Goal: Task Accomplishment & Management: Use online tool/utility

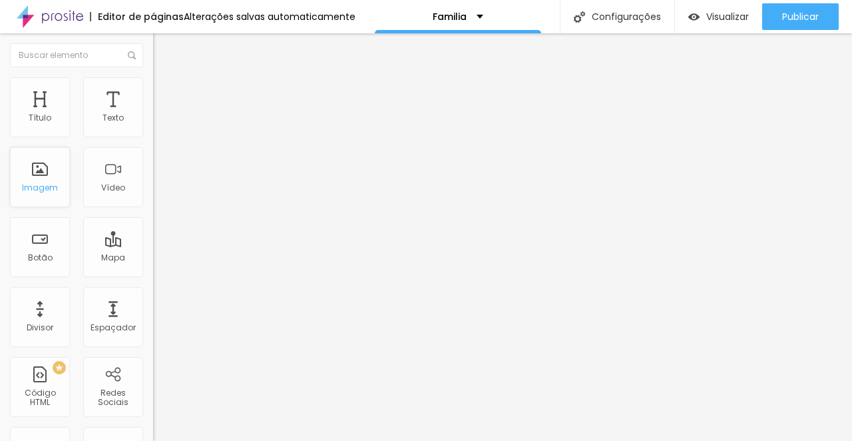
click at [39, 178] on div "Imagem" at bounding box center [40, 177] width 60 height 60
click at [39, 182] on div "Imagem" at bounding box center [40, 177] width 60 height 60
click at [40, 155] on div "Imagem" at bounding box center [40, 177] width 60 height 60
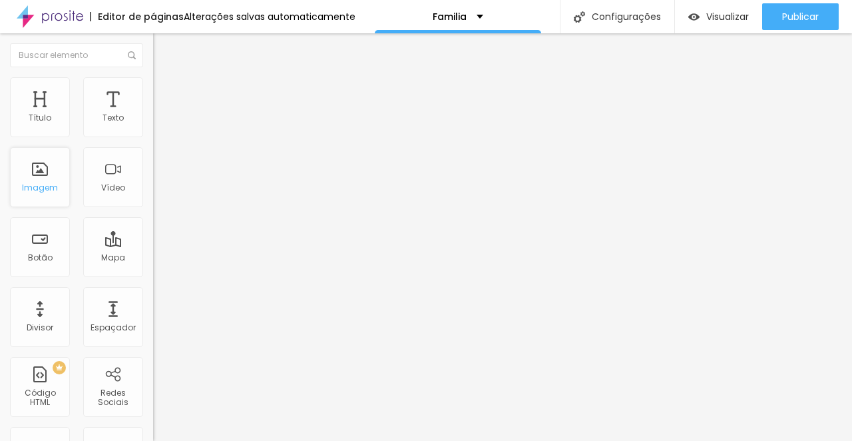
click at [42, 182] on div "Imagem" at bounding box center [40, 177] width 60 height 60
click at [119, 180] on div "Vídeo" at bounding box center [113, 177] width 60 height 60
click at [115, 135] on div "Texto" at bounding box center [113, 107] width 60 height 60
click at [45, 116] on div "Título" at bounding box center [40, 117] width 23 height 9
click at [163, 45] on img "button" at bounding box center [168, 48] width 11 height 11
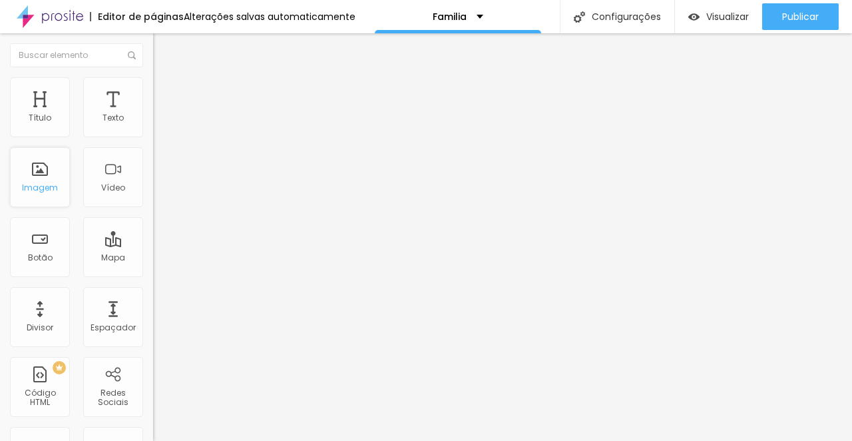
click at [39, 180] on div "Imagem" at bounding box center [40, 177] width 60 height 60
click at [43, 204] on div "Imagem" at bounding box center [40, 177] width 60 height 60
click at [45, 262] on div "Botão" at bounding box center [40, 257] width 25 height 9
click at [57, 176] on div "Imagem" at bounding box center [40, 177] width 60 height 60
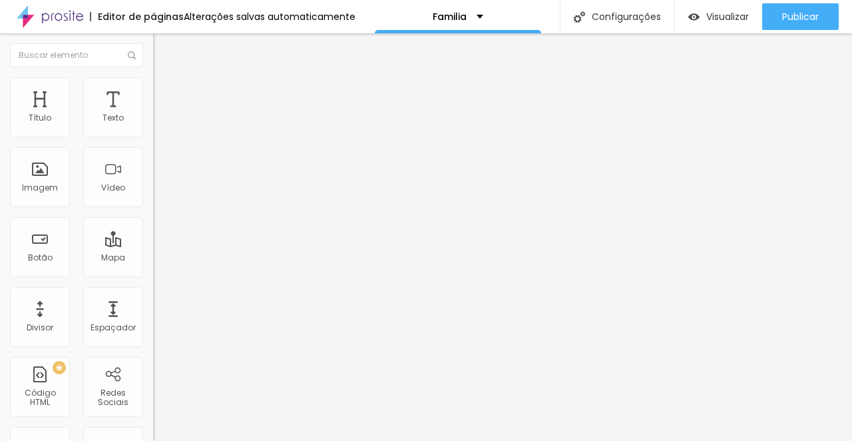
click at [163, 47] on div "Editar Coluna" at bounding box center [204, 48] width 83 height 11
click at [231, 440] on div at bounding box center [426, 449] width 852 height 0
click at [153, 99] on div "Tipografia" at bounding box center [229, 95] width 153 height 8
click at [160, 123] on icon "button" at bounding box center [162, 119] width 5 height 5
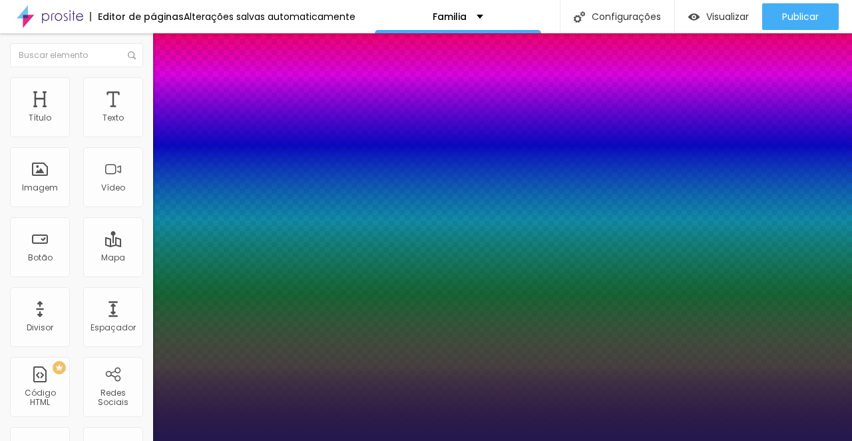
type input "1"
type input "18"
type input "1"
type input "24"
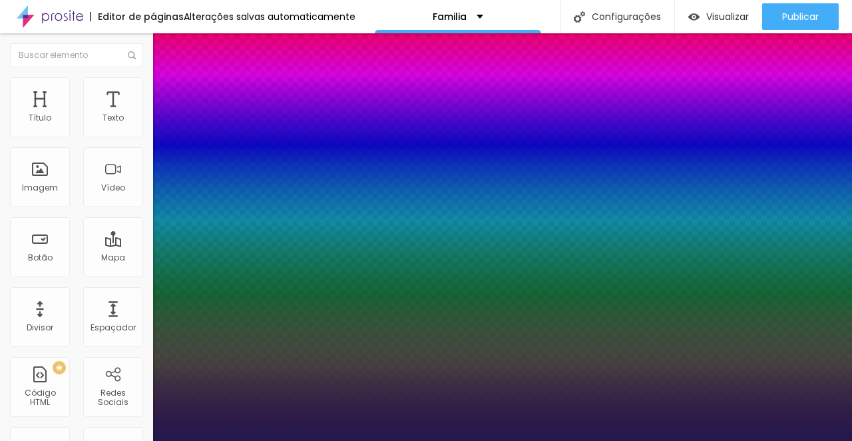
type input "24"
type input "1"
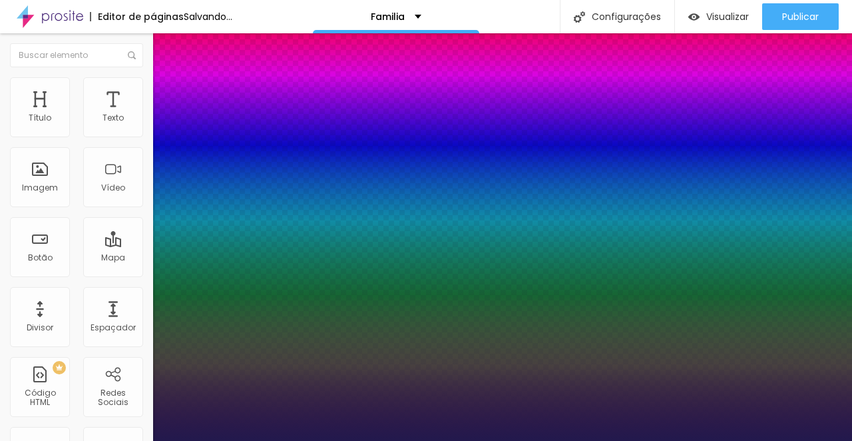
type input "27"
type input "1"
type input "28"
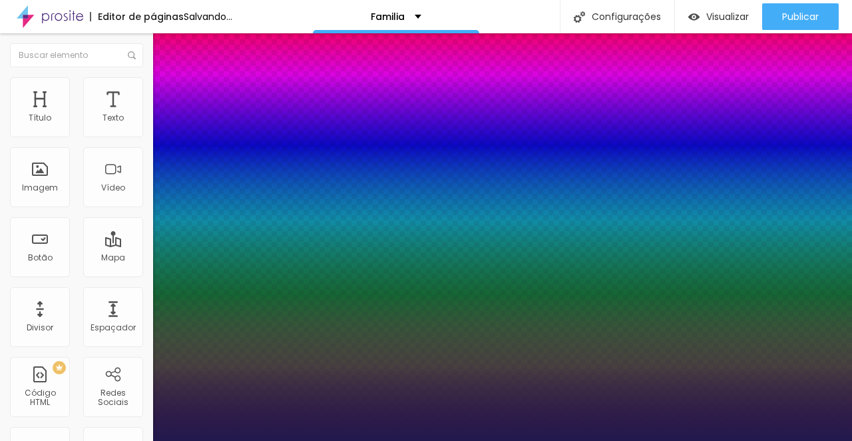
type input "1"
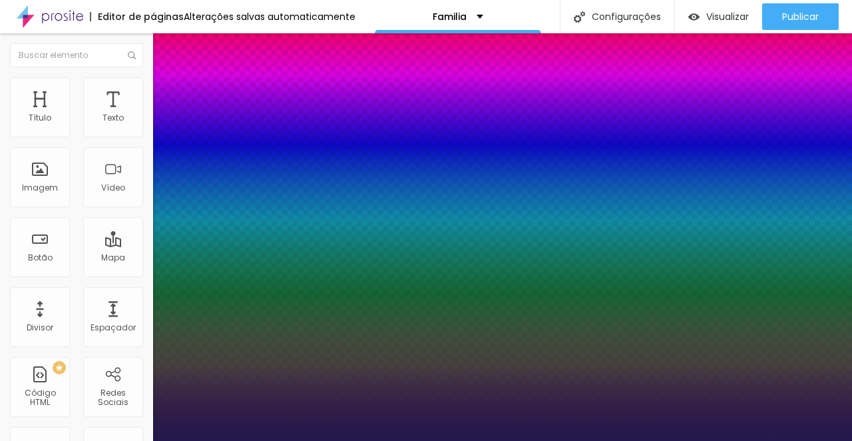
type input "27"
type input "1"
type input "28"
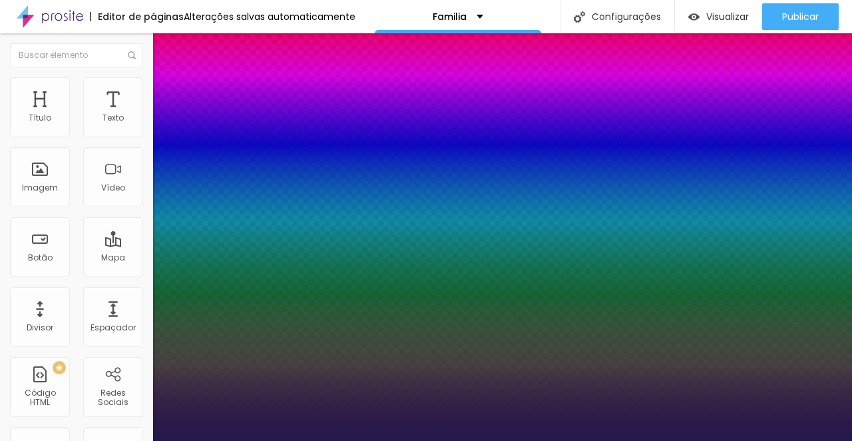
type input "1"
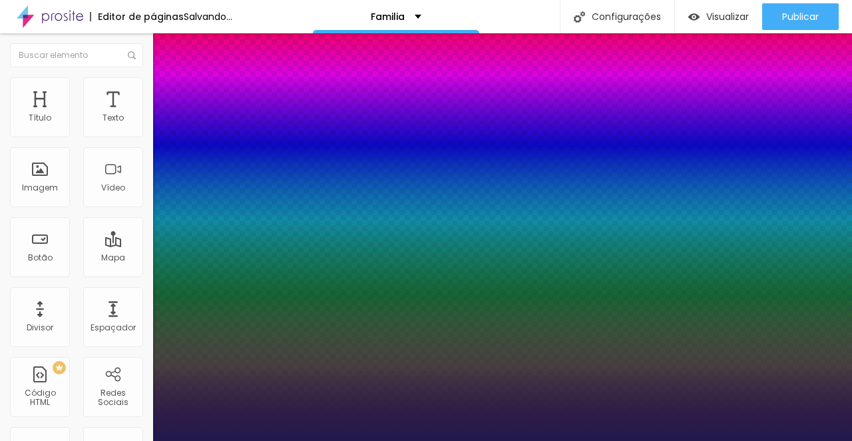
drag, startPoint x: 180, startPoint y: 222, endPoint x: 192, endPoint y: 222, distance: 12.7
type input "28"
type input "1"
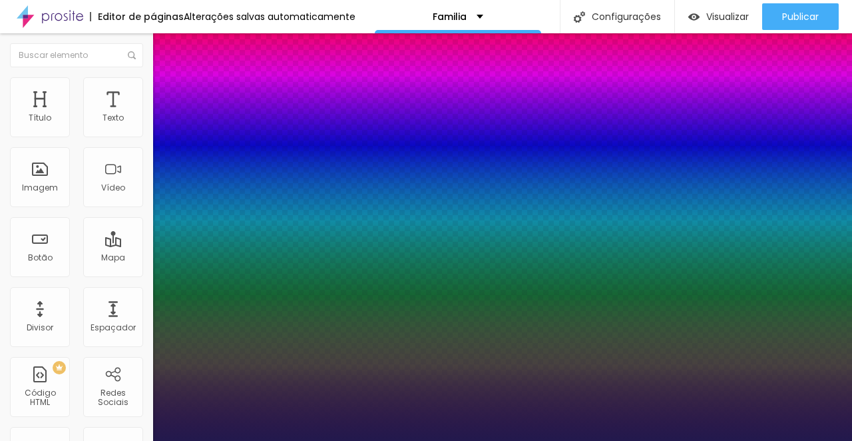
select select "Actor-Regular"
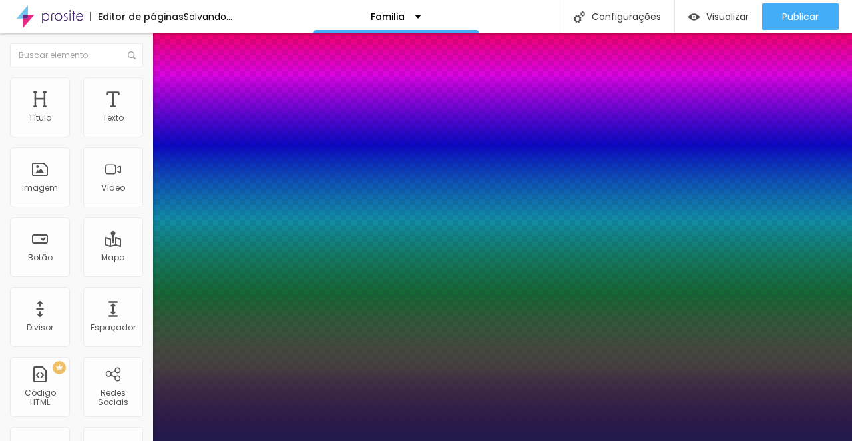
type input "1"
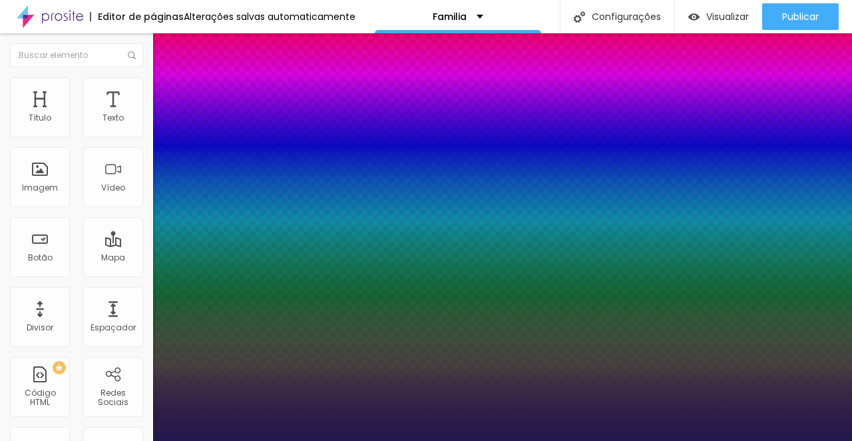
select select "AlegreyaBlack"
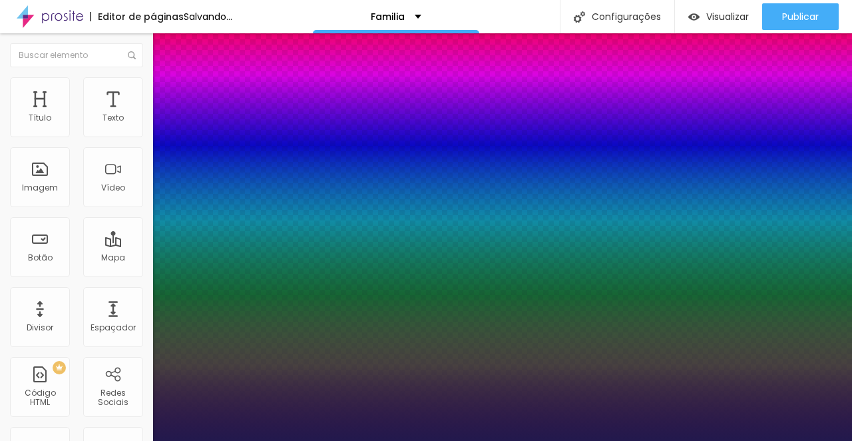
type input "1"
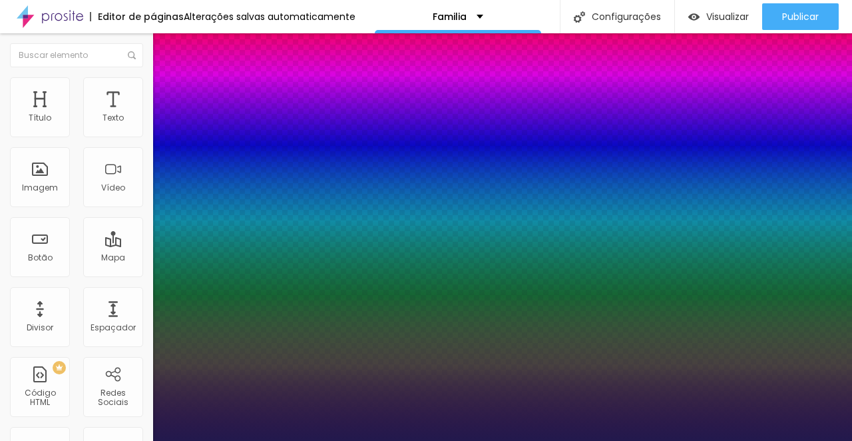
select select "Amaranth"
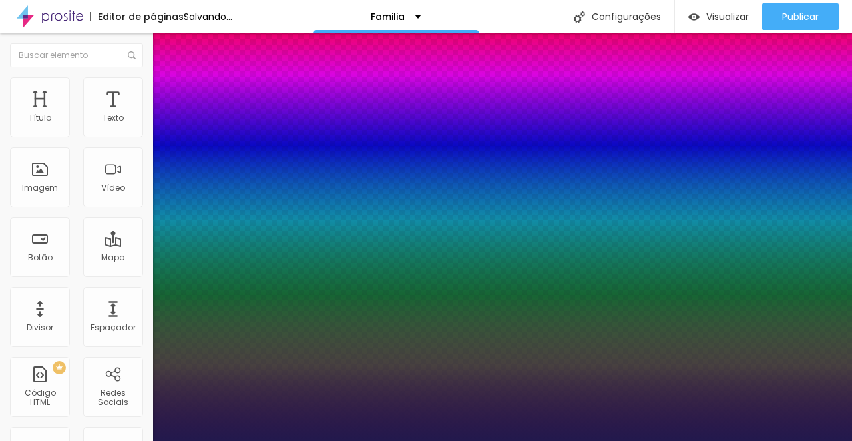
type input "1"
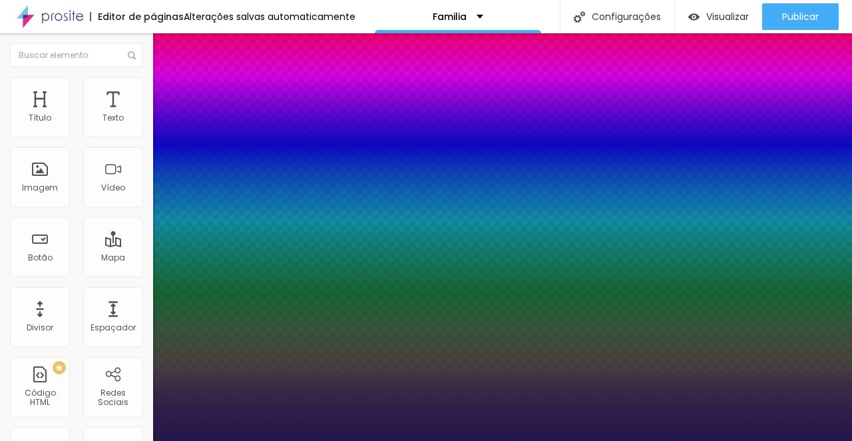
select select "AveriaLibre"
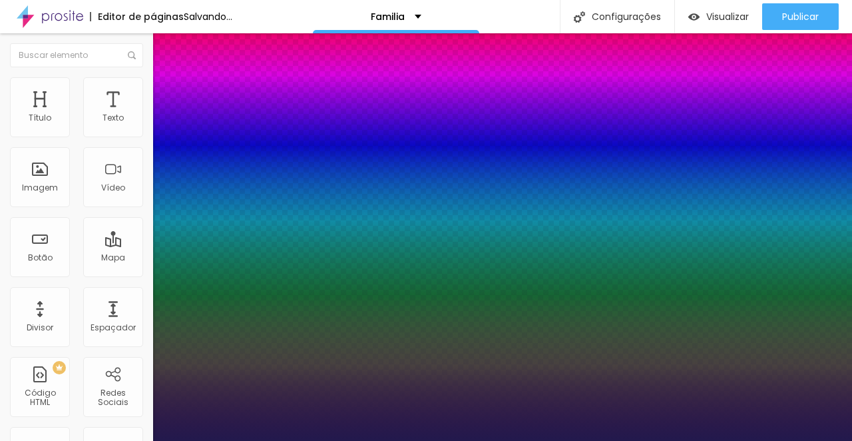
type input "1"
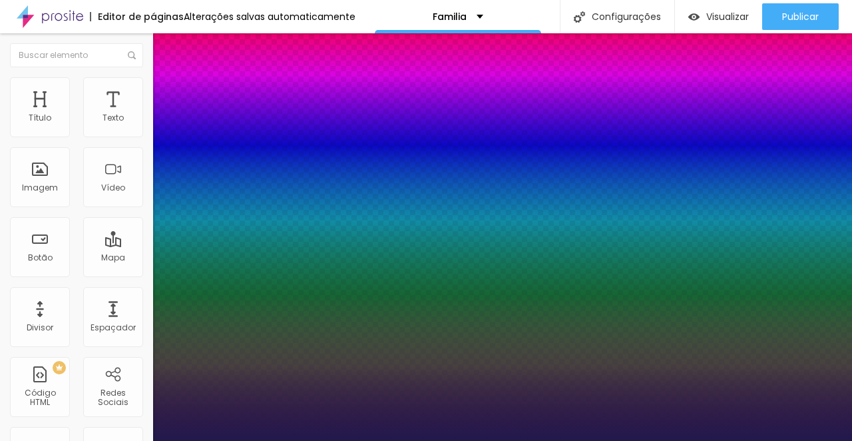
select select "CrimsonText"
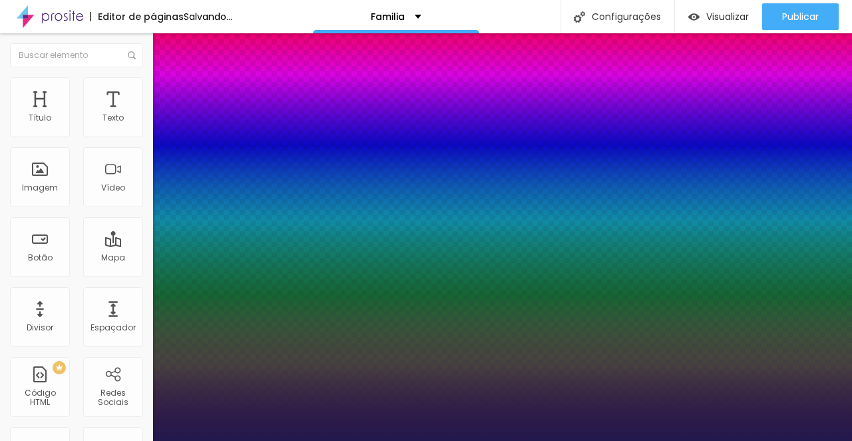
type input "1"
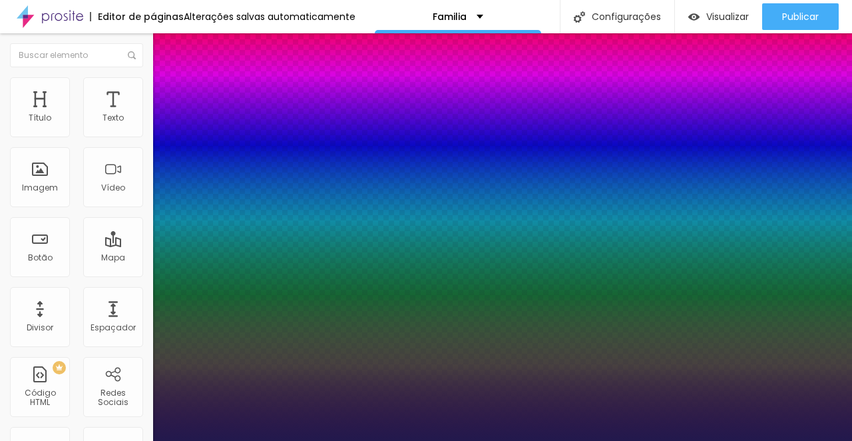
select select "CrimsonTextBold"
type input "1"
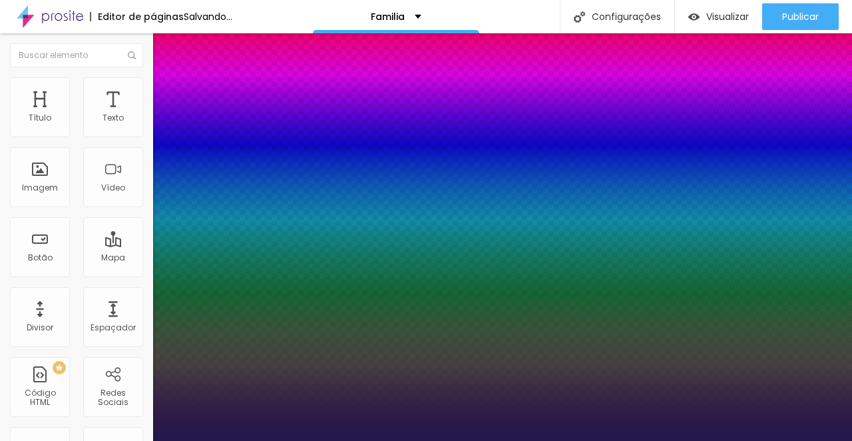
click at [614, 440] on div at bounding box center [426, 441] width 852 height 0
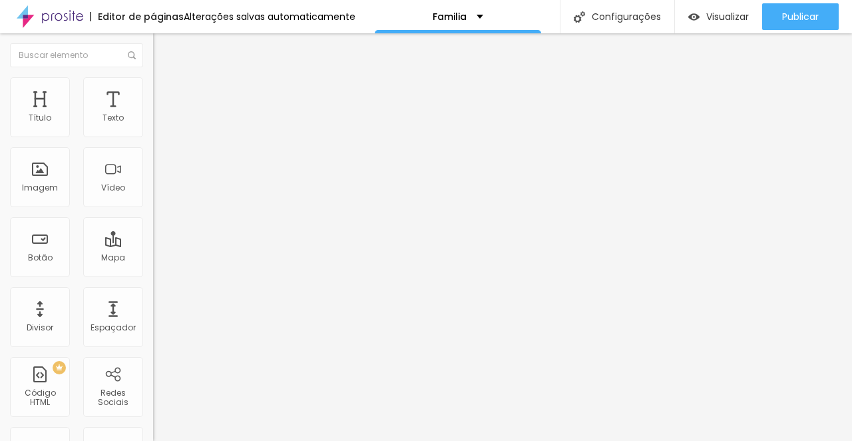
click at [160, 123] on icon "button" at bounding box center [162, 119] width 5 height 5
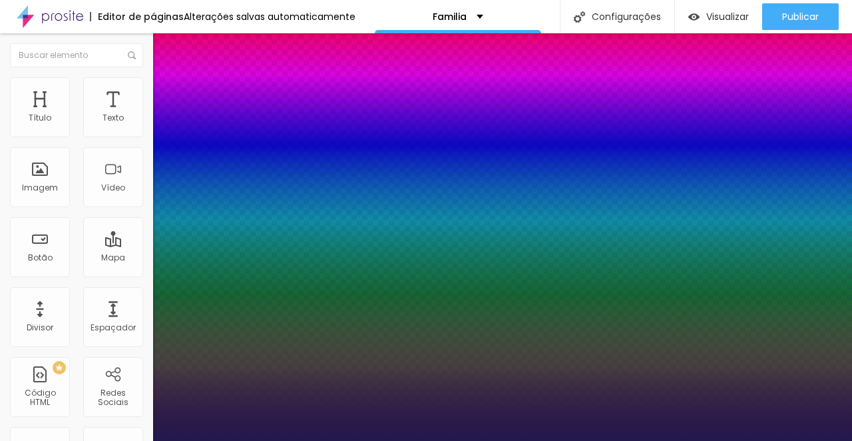
type input "1"
type input "25"
type input "1"
type input "24"
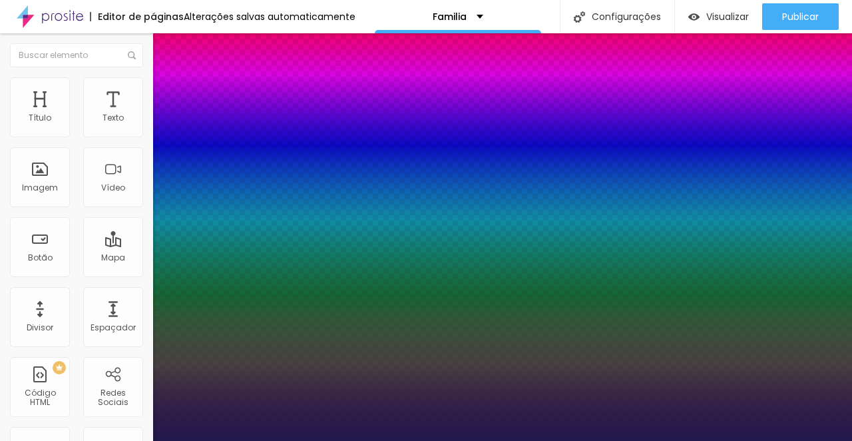
type input "24"
type input "1"
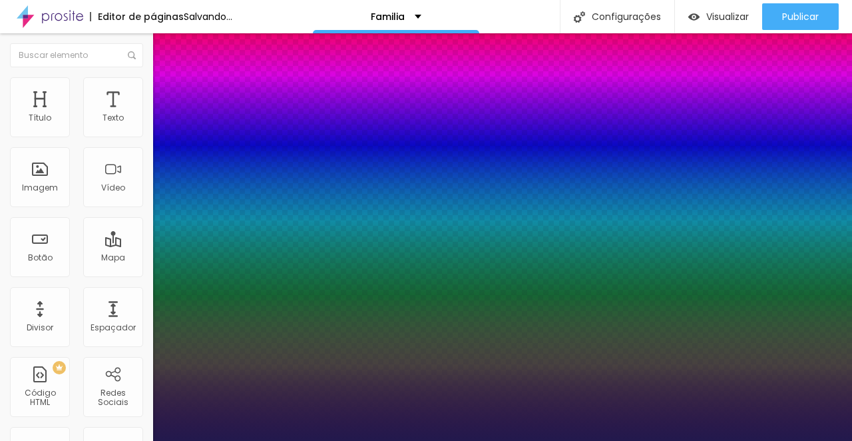
type input "23"
type input "1"
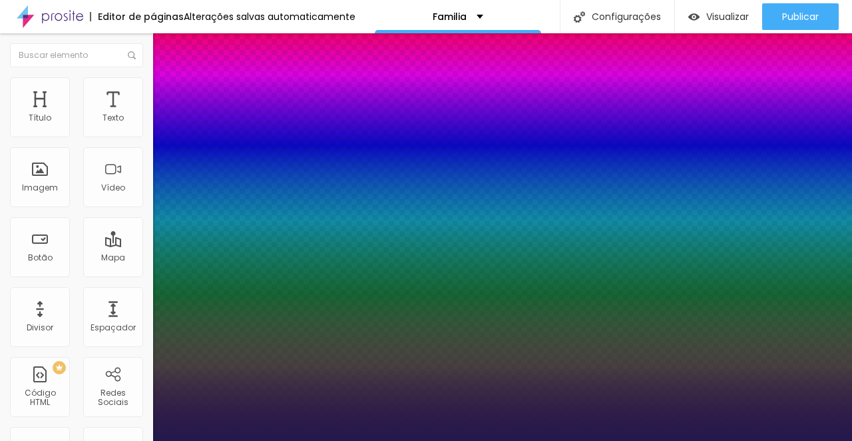
type input "24"
type input "1"
type input "24"
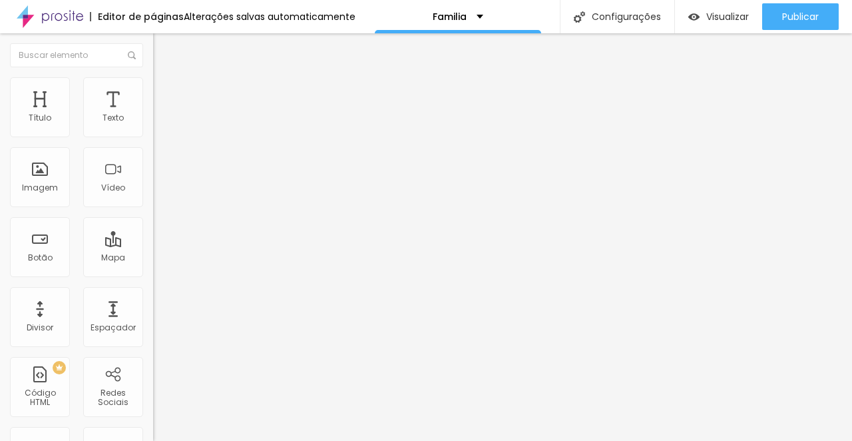
click at [234, 440] on div at bounding box center [426, 449] width 852 height 0
click at [163, 53] on div "Editar Coluna" at bounding box center [204, 48] width 83 height 11
click at [111, 103] on div "Texto" at bounding box center [113, 107] width 60 height 60
click at [153, 128] on button "button" at bounding box center [162, 121] width 19 height 14
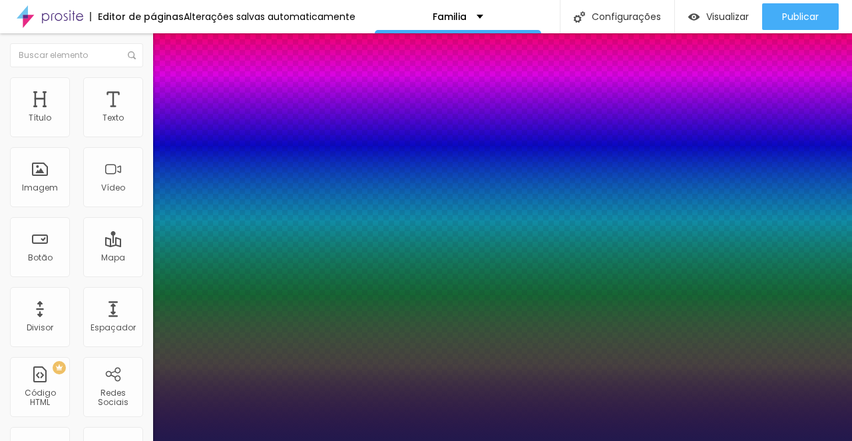
type input "1"
click at [134, 440] on div at bounding box center [426, 441] width 852 height 0
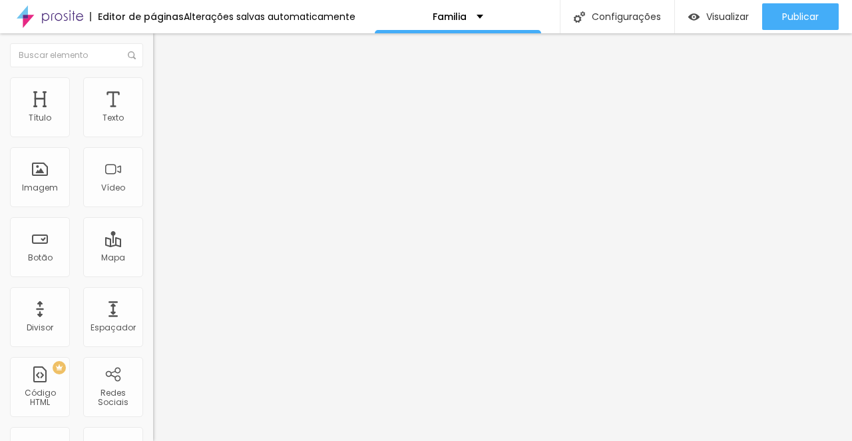
click at [153, 128] on button "button" at bounding box center [162, 121] width 19 height 14
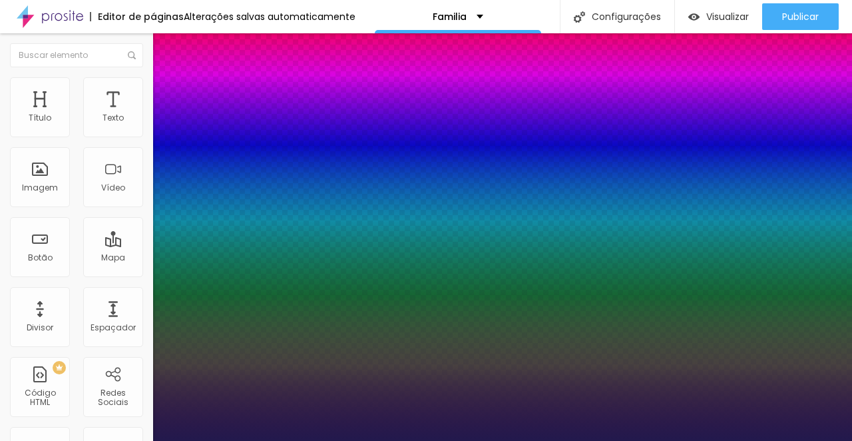
type input "1"
select select "CrimsonTextBold"
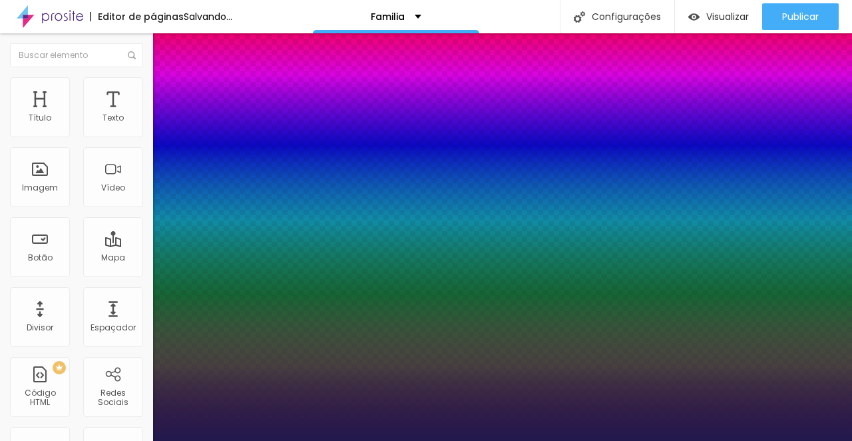
type input "1"
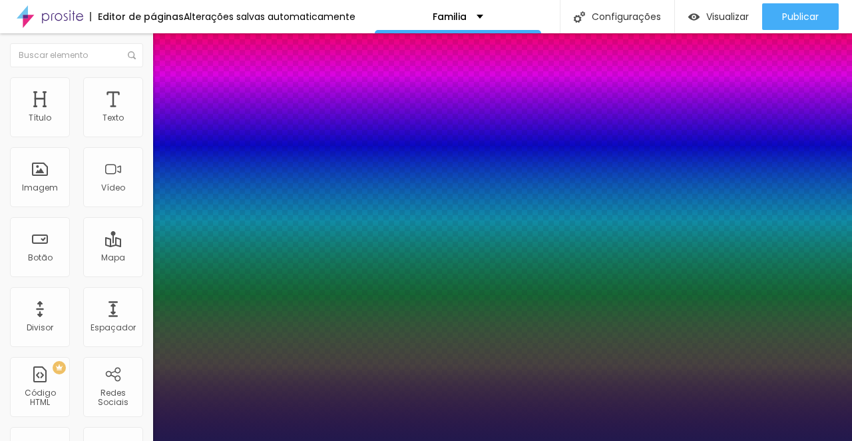
type input "18"
type input "1"
type input "19"
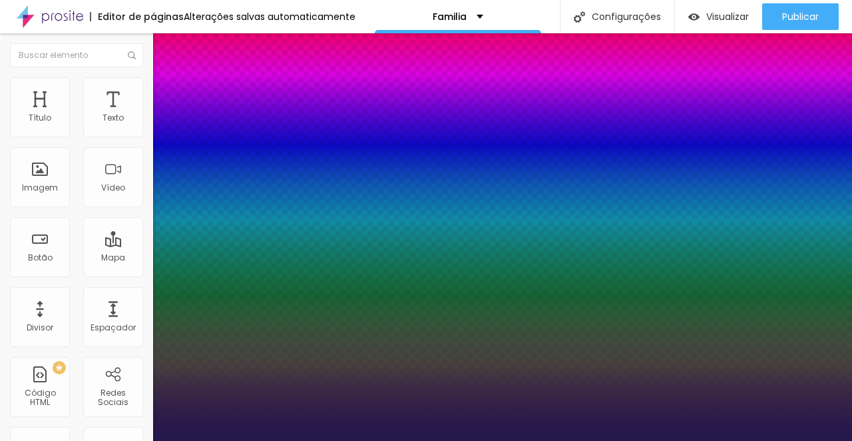
type input "1"
type input "20"
type input "1"
type input "24"
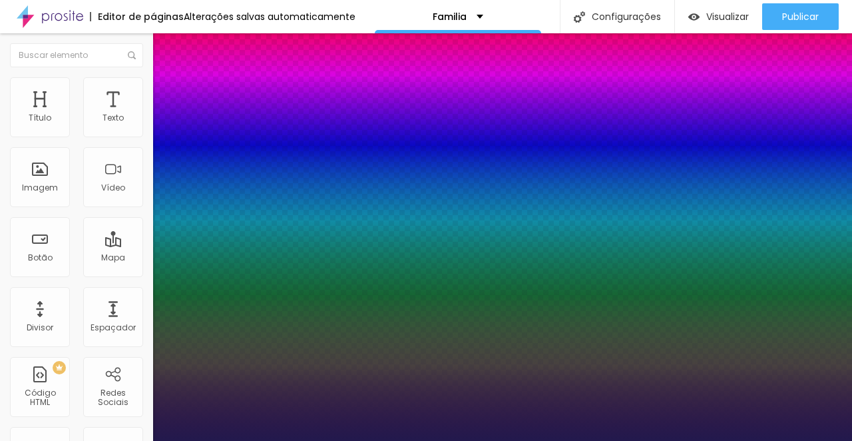
type input "24"
type input "1"
type input "24"
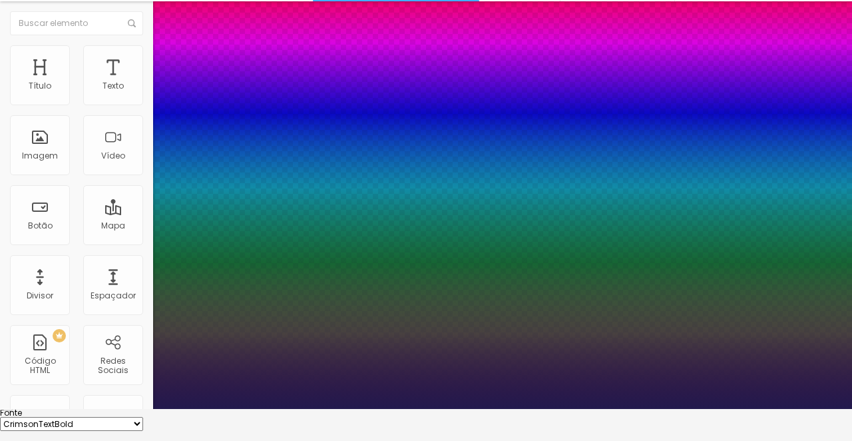
type input "1"
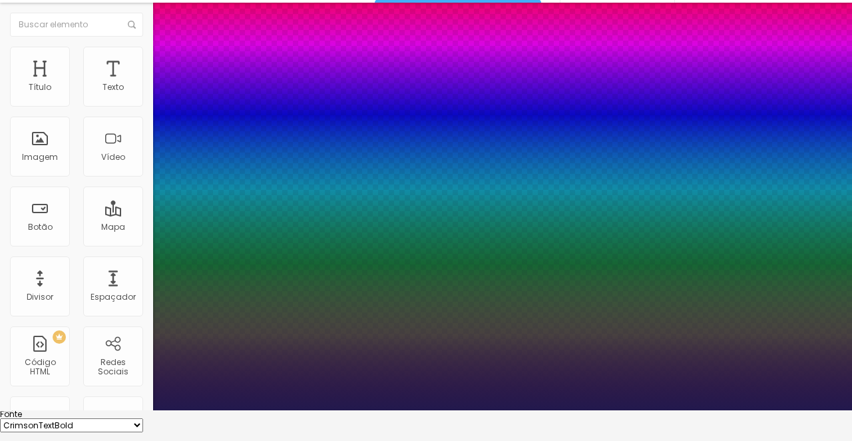
scroll to position [29, 0]
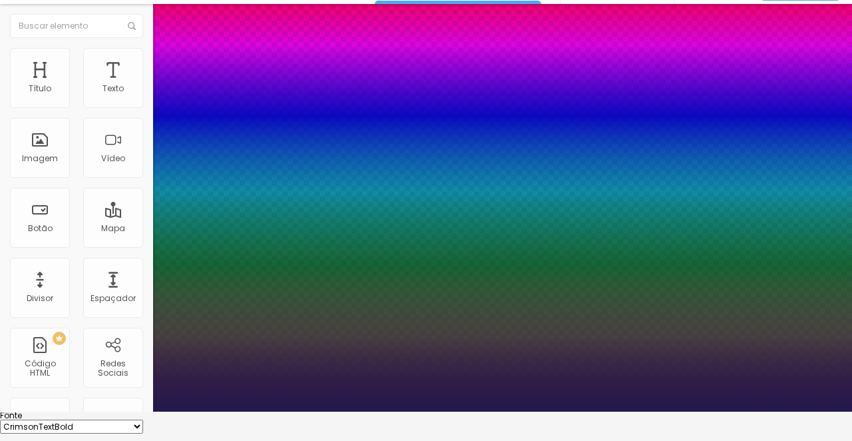
click at [543, 412] on div at bounding box center [426, 412] width 852 height 0
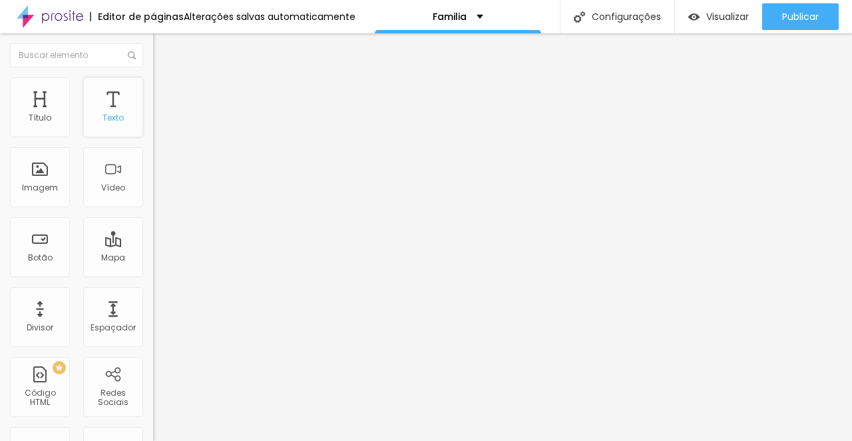
click at [113, 107] on div "Texto" at bounding box center [113, 107] width 60 height 60
click at [159, 124] on icon "button" at bounding box center [163, 120] width 8 height 8
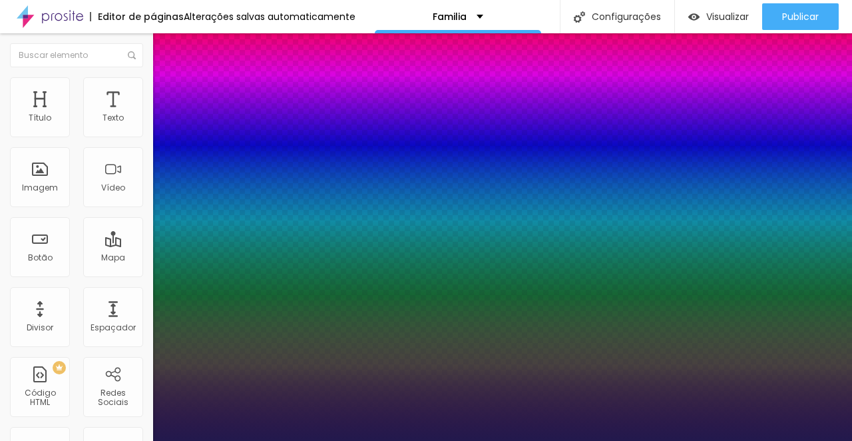
type input "1"
select select "CrimsonTextBold"
type input "1"
type input "17"
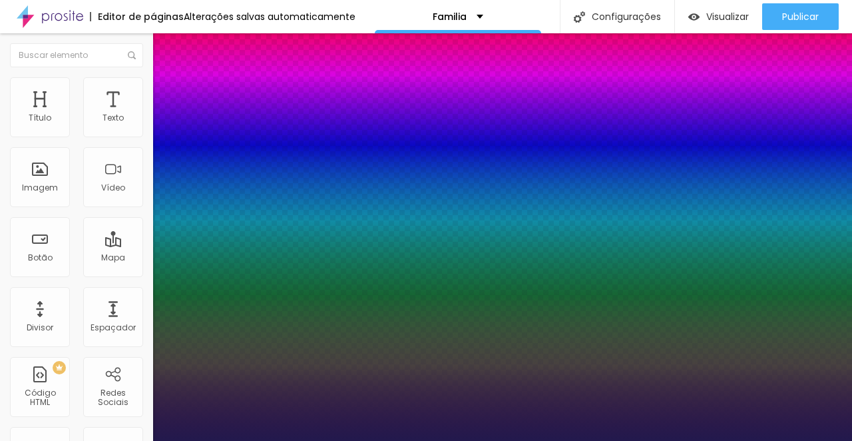
type input "1"
type input "24"
type input "1"
type input "25"
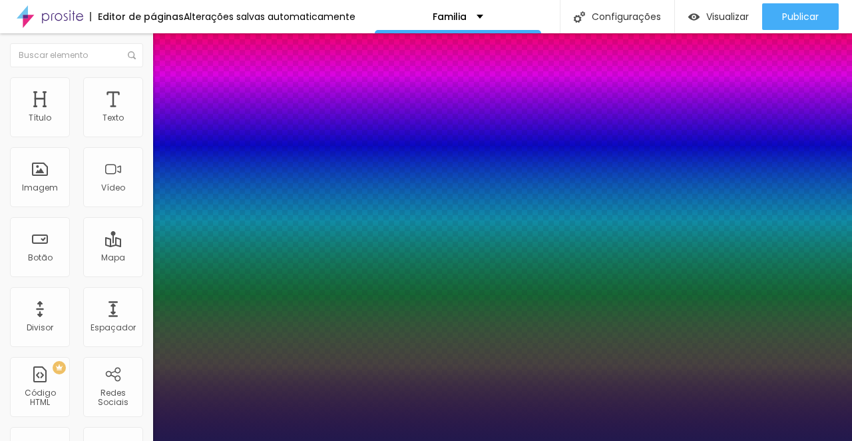
type input "25"
type input "1"
type input "27"
type input "1"
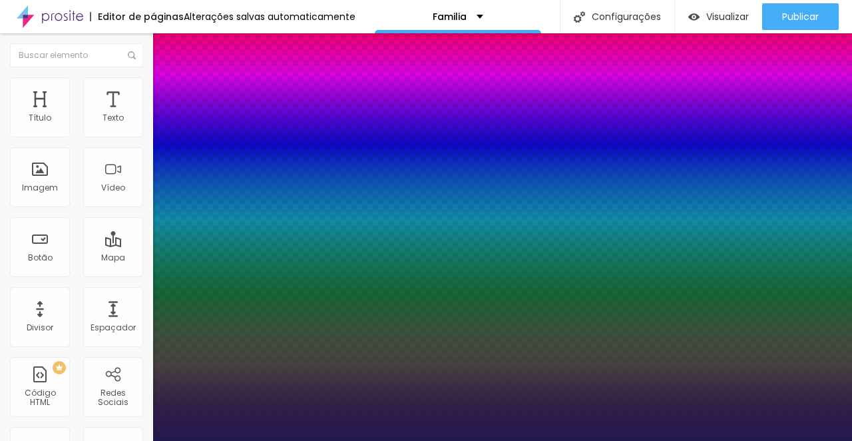
type input "26"
type input "1"
type input "25"
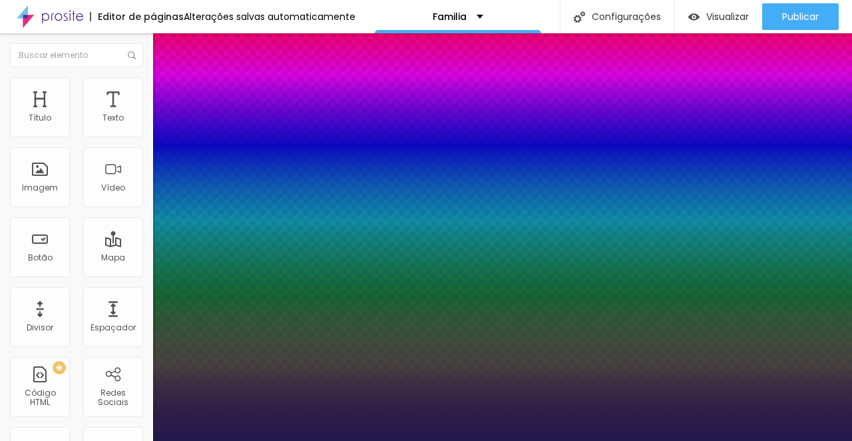
type input "1"
type input "24"
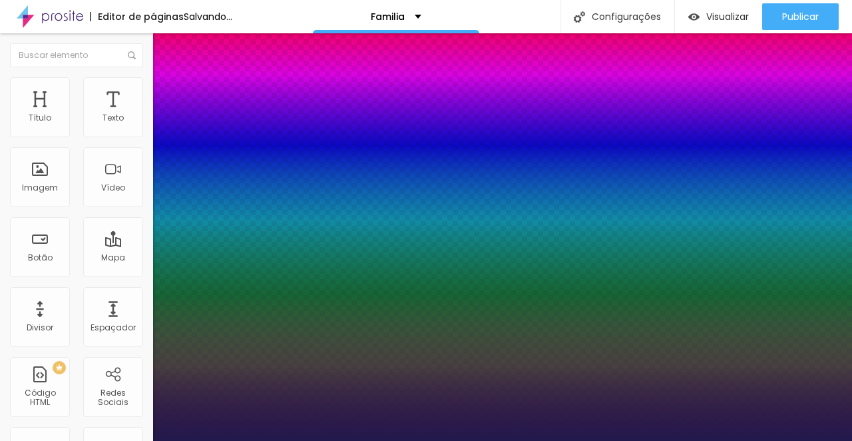
type input "1"
drag, startPoint x: 180, startPoint y: 221, endPoint x: 188, endPoint y: 222, distance: 8.1
type input "24"
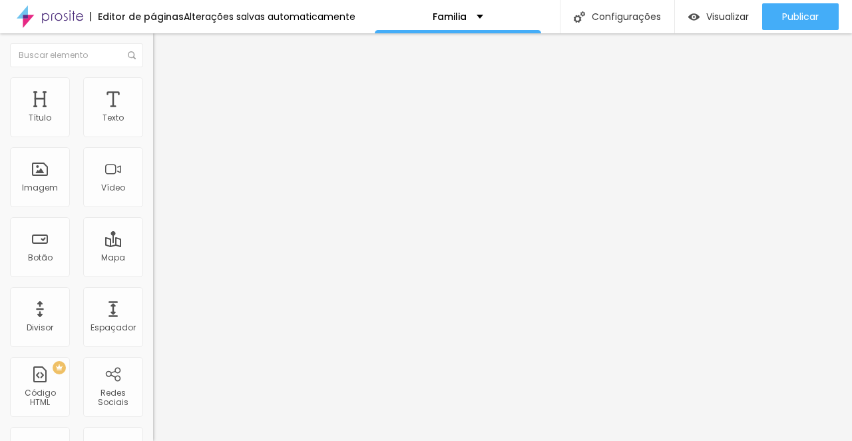
click at [163, 45] on img "button" at bounding box center [168, 48] width 11 height 11
click at [163, 49] on img "button" at bounding box center [168, 48] width 11 height 11
click at [153, 87] on li "Estilo" at bounding box center [229, 83] width 153 height 13
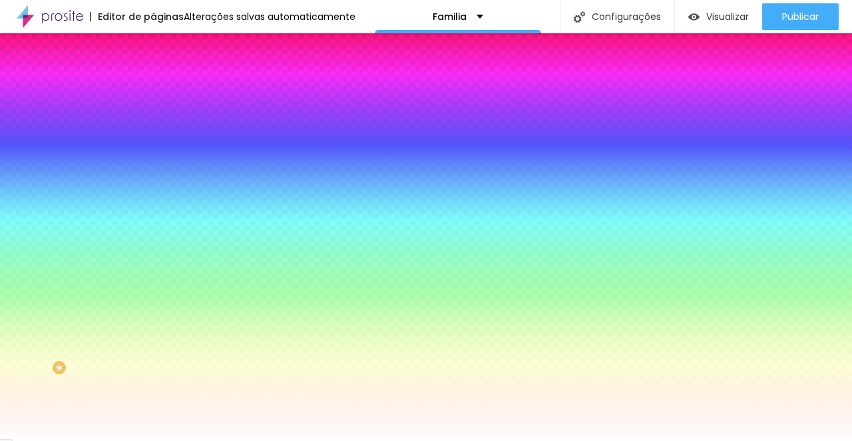
click at [153, 91] on img at bounding box center [159, 97] width 12 height 12
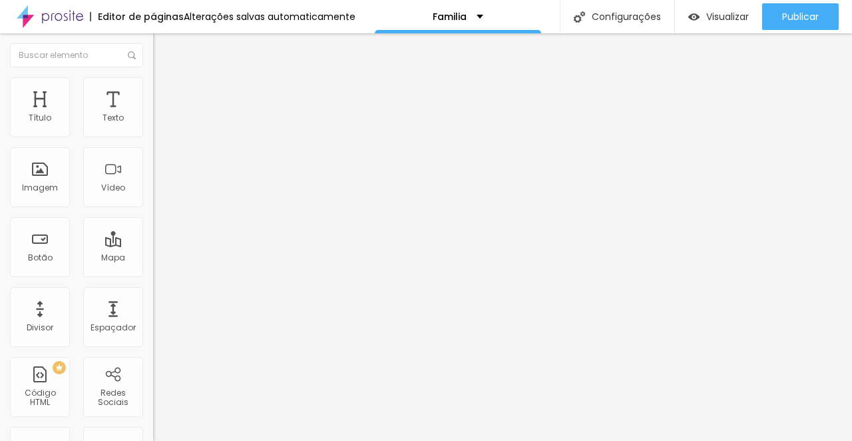
click at [163, 47] on img "button" at bounding box center [168, 48] width 11 height 11
click at [160, 123] on icon "button" at bounding box center [162, 119] width 5 height 5
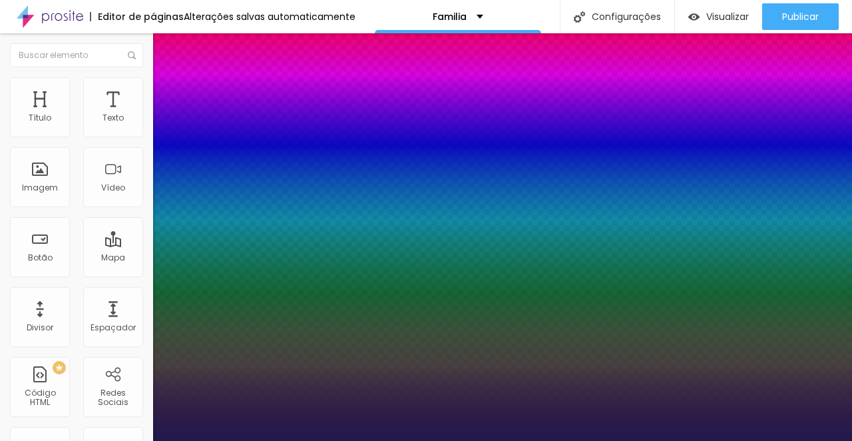
type input "1"
select select "CrimsonTextBold"
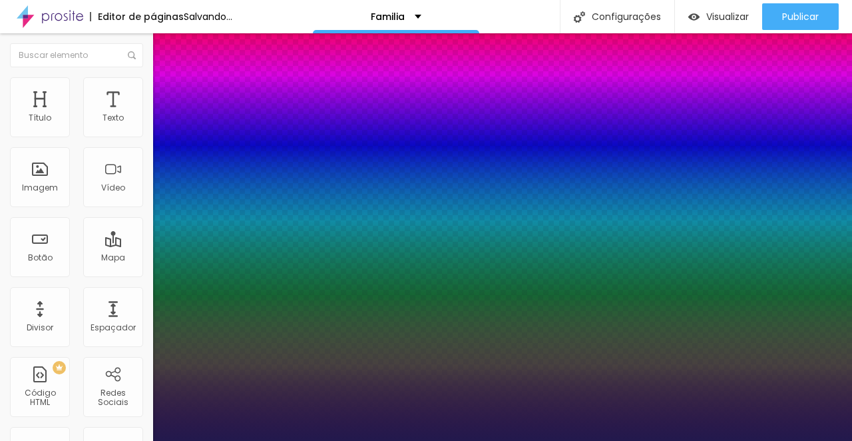
type input "1"
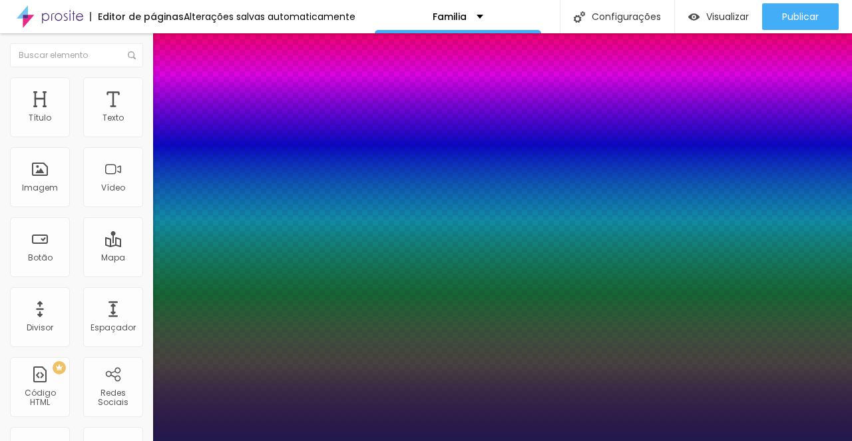
type input "17"
type input "1"
type input "18"
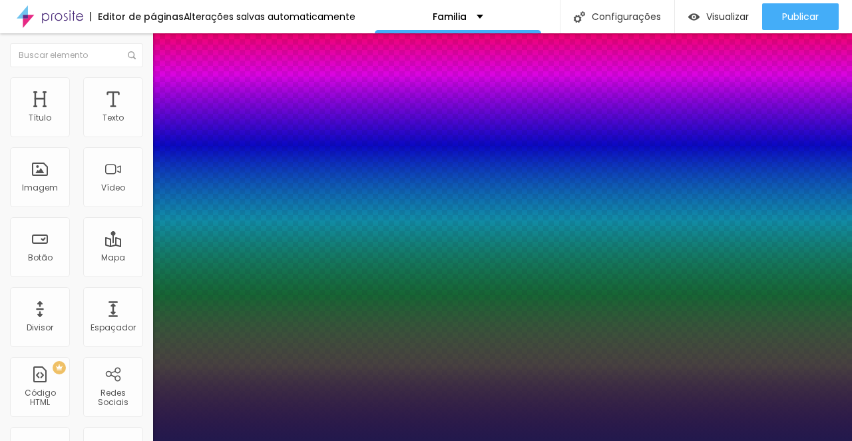
type input "1"
type input "19"
type input "1"
type input "20"
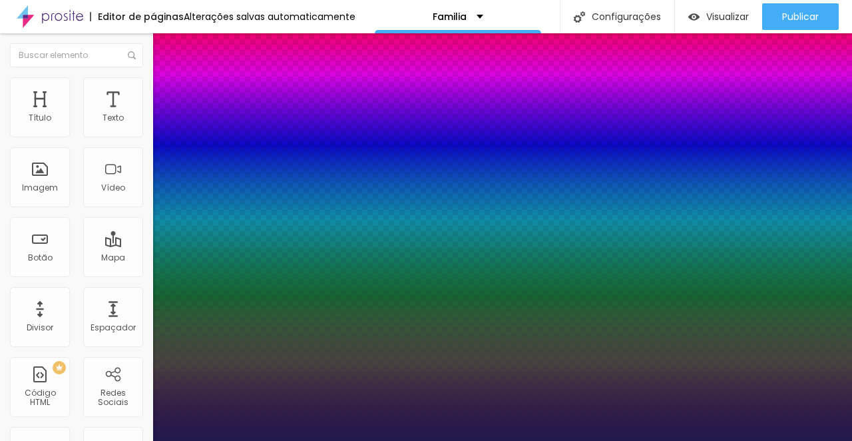
type input "20"
type input "1"
type input "21"
type input "1"
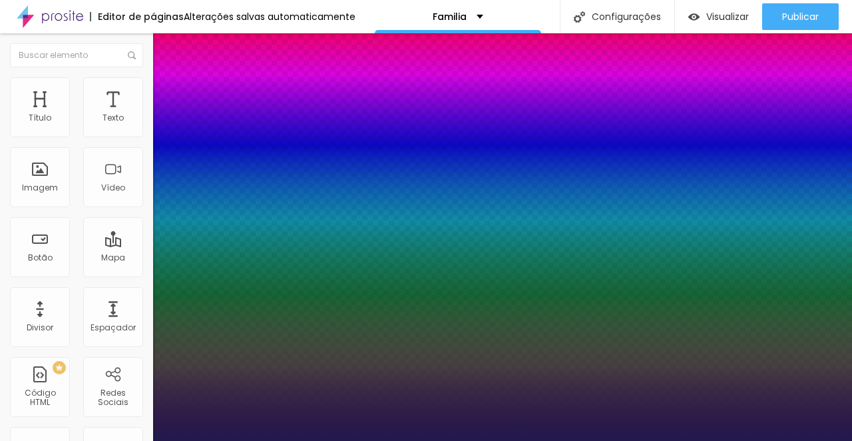
type input "22"
type input "1"
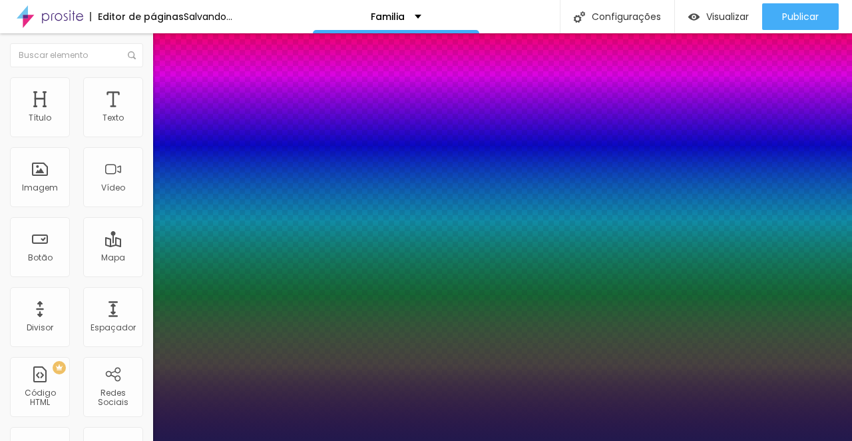
type input "21"
type input "1"
type input "20"
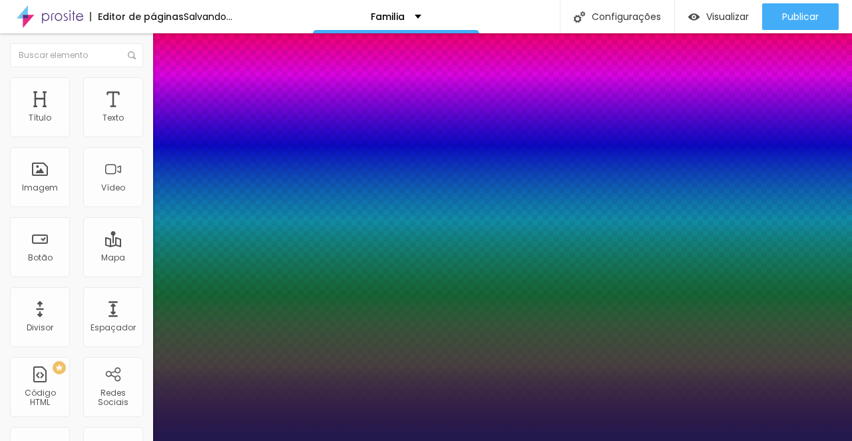
type input "1"
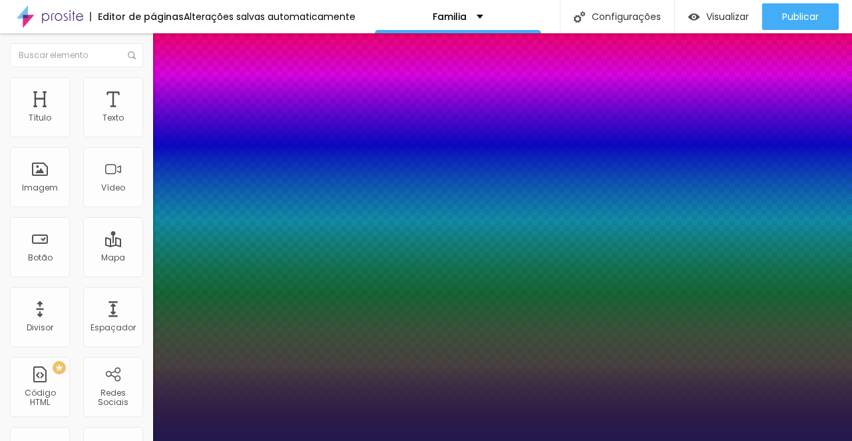
type input "20"
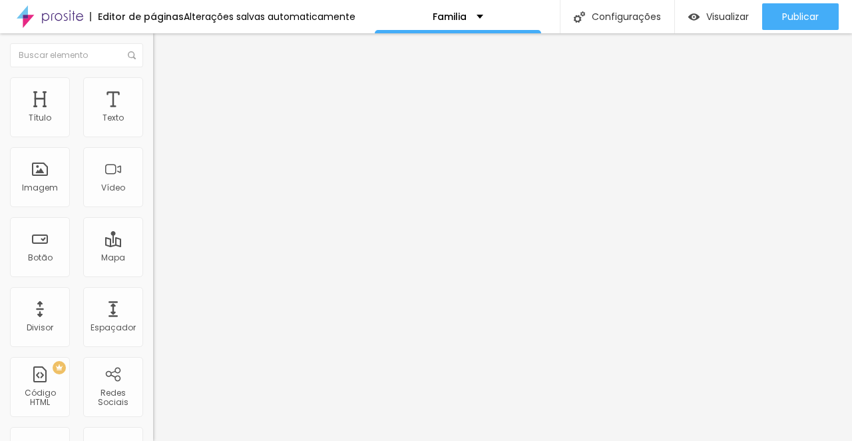
click at [230, 440] on div at bounding box center [426, 449] width 852 height 0
